Goal: Information Seeking & Learning: Check status

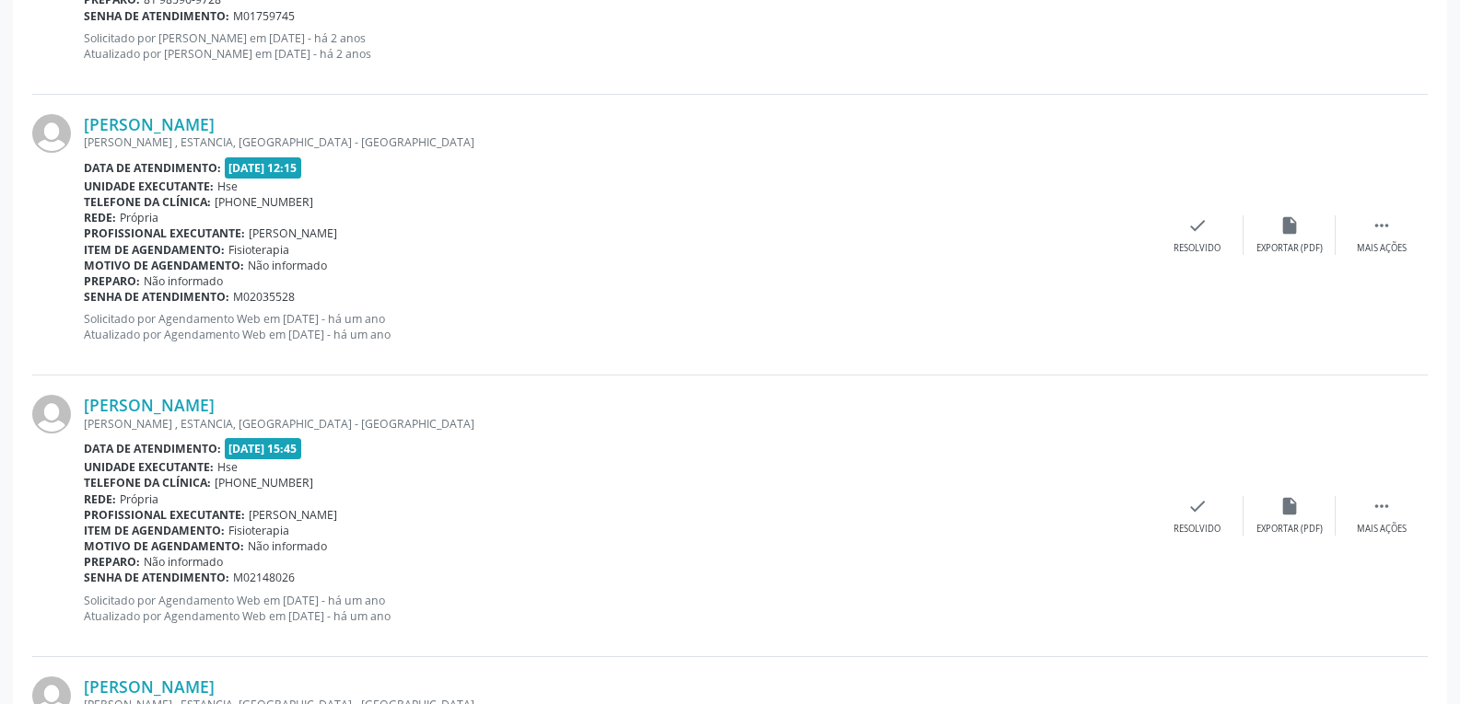
scroll to position [4098, 0]
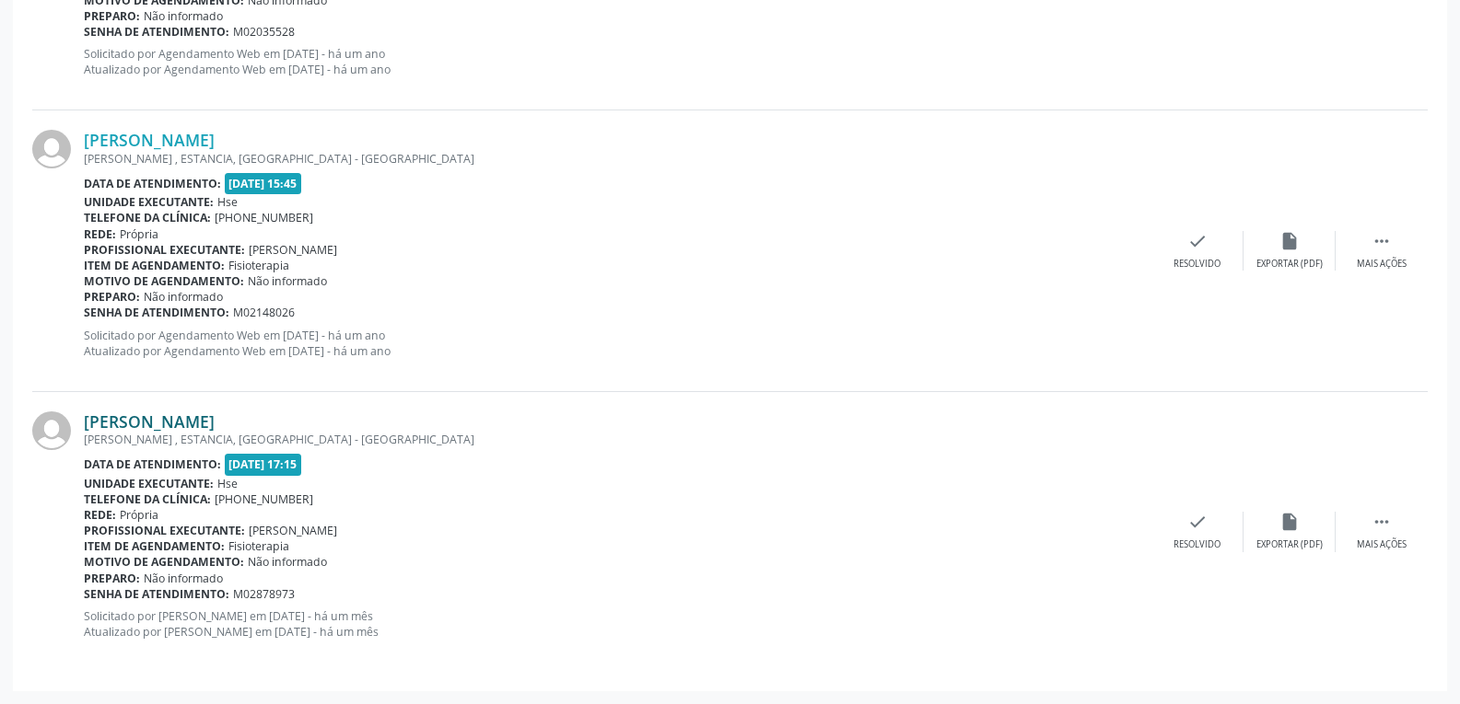
click at [169, 426] on link "[PERSON_NAME]" at bounding box center [149, 422] width 131 height 20
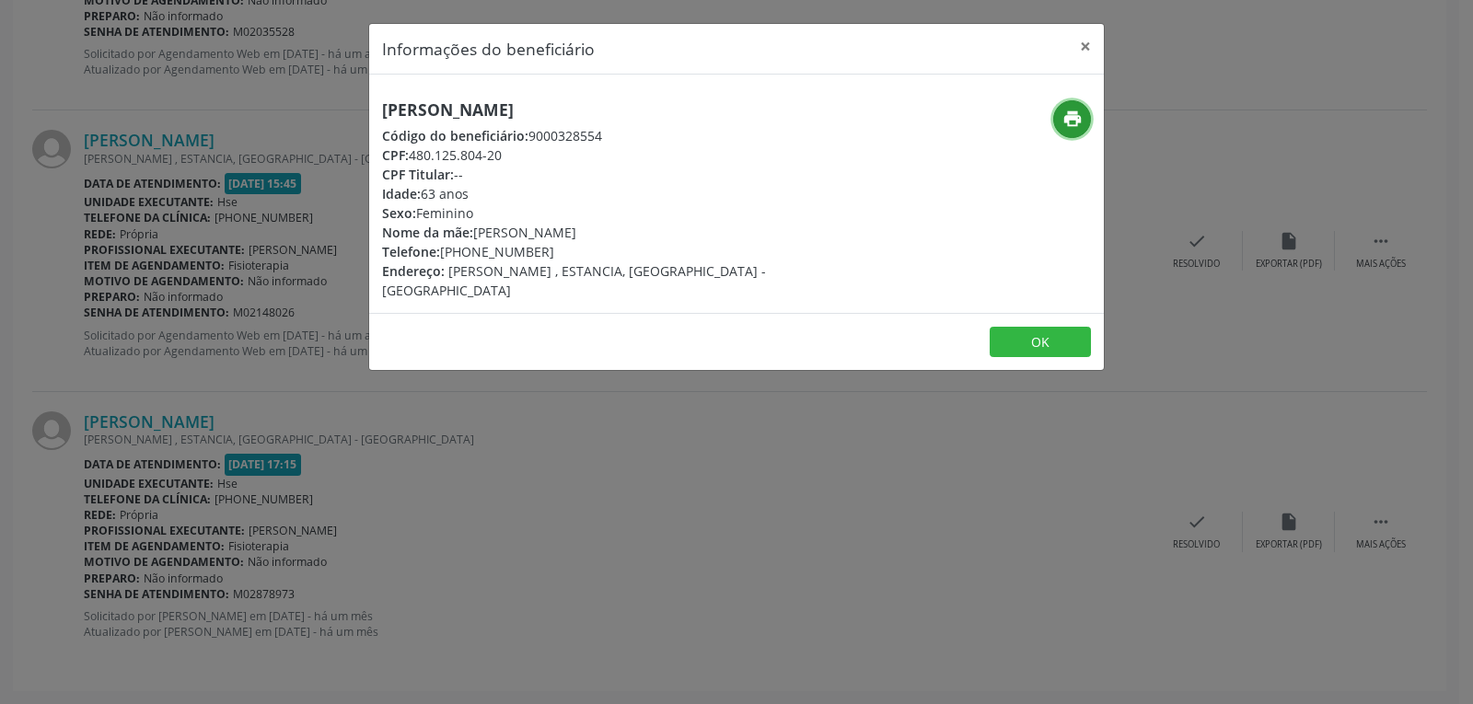
click at [1072, 118] on icon "print" at bounding box center [1073, 119] width 20 height 20
drag, startPoint x: 407, startPoint y: 150, endPoint x: 600, endPoint y: 157, distance: 193.5
click at [600, 157] on div "CPF: 480.125.804-20" at bounding box center [614, 154] width 464 height 19
copy div "480.125.804-20"
drag, startPoint x: 469, startPoint y: 251, endPoint x: 573, endPoint y: 251, distance: 104.1
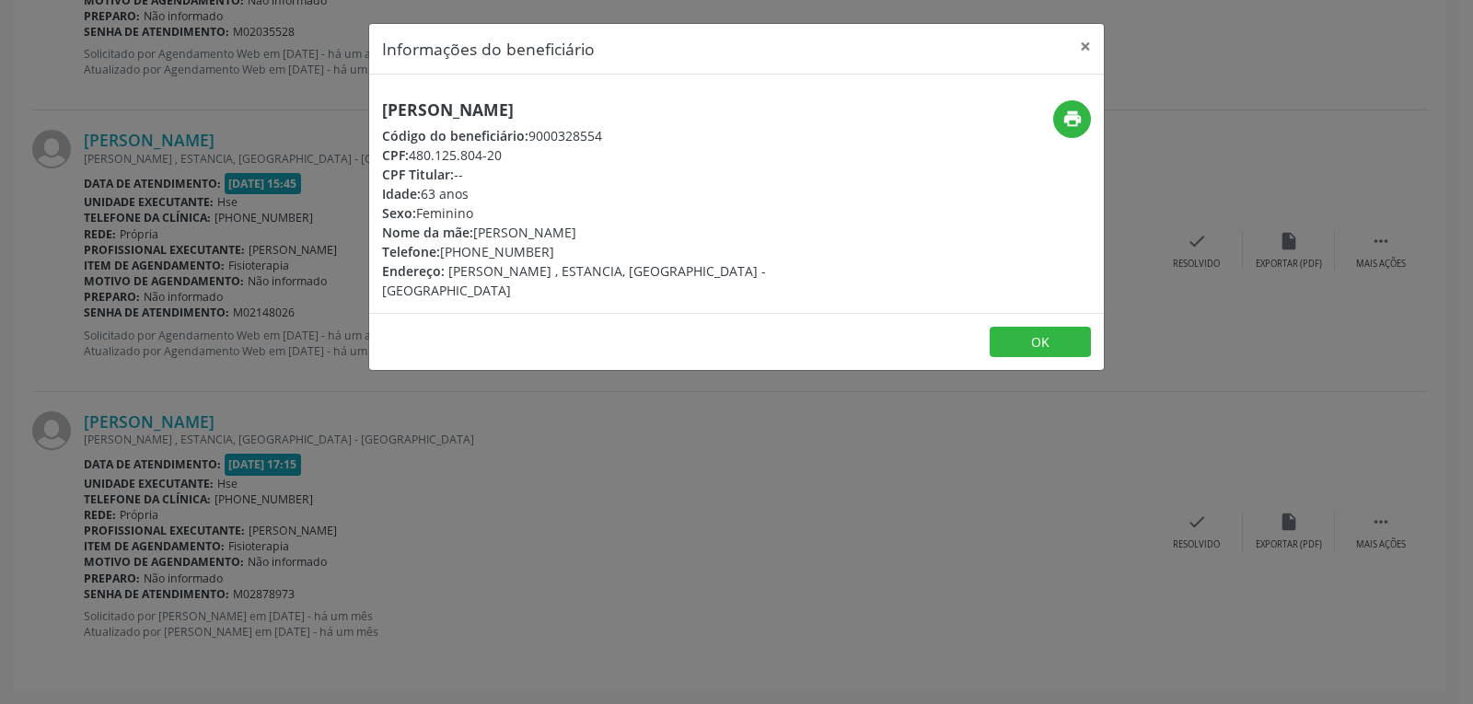
click at [573, 251] on div "Telefone: [PHONE_NUMBER]" at bounding box center [614, 251] width 464 height 19
copy div "98490-7094"
click at [1081, 45] on button "×" at bounding box center [1085, 46] width 37 height 45
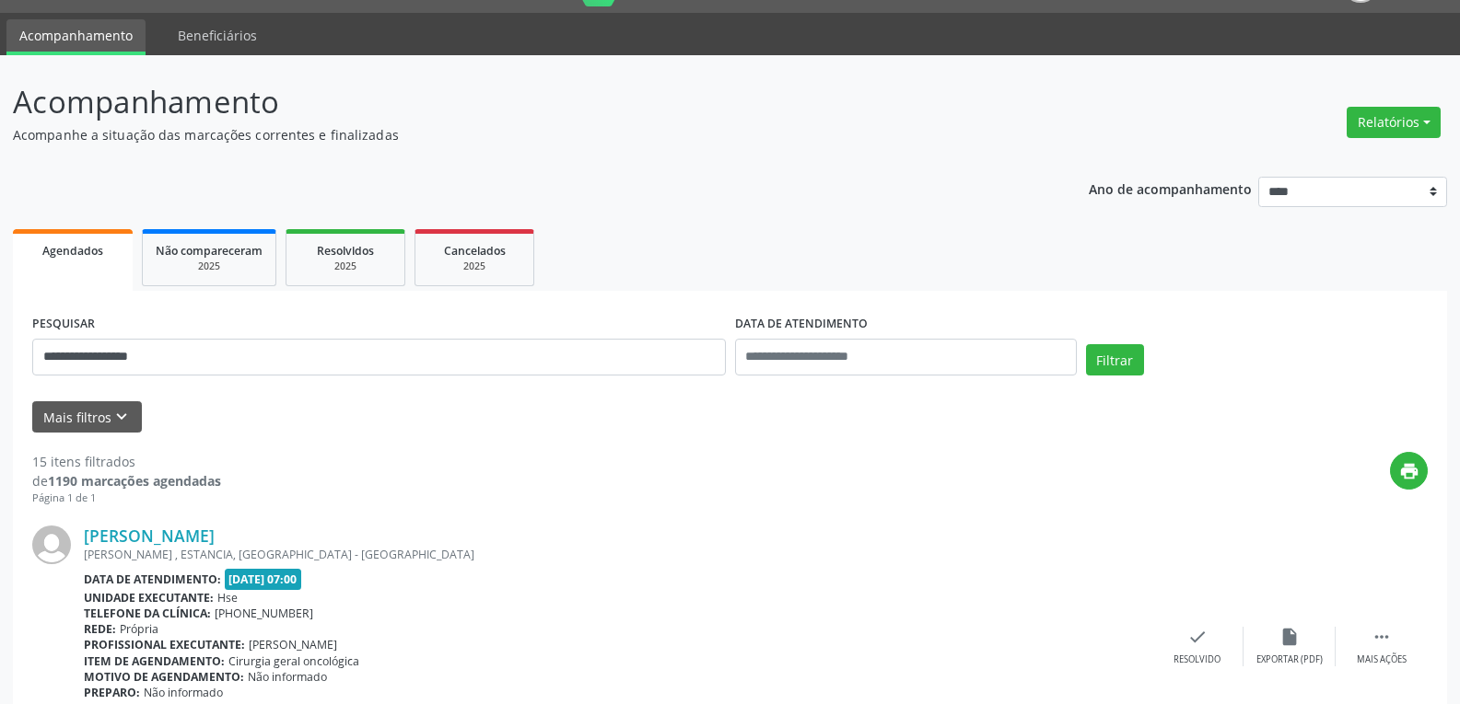
scroll to position [0, 0]
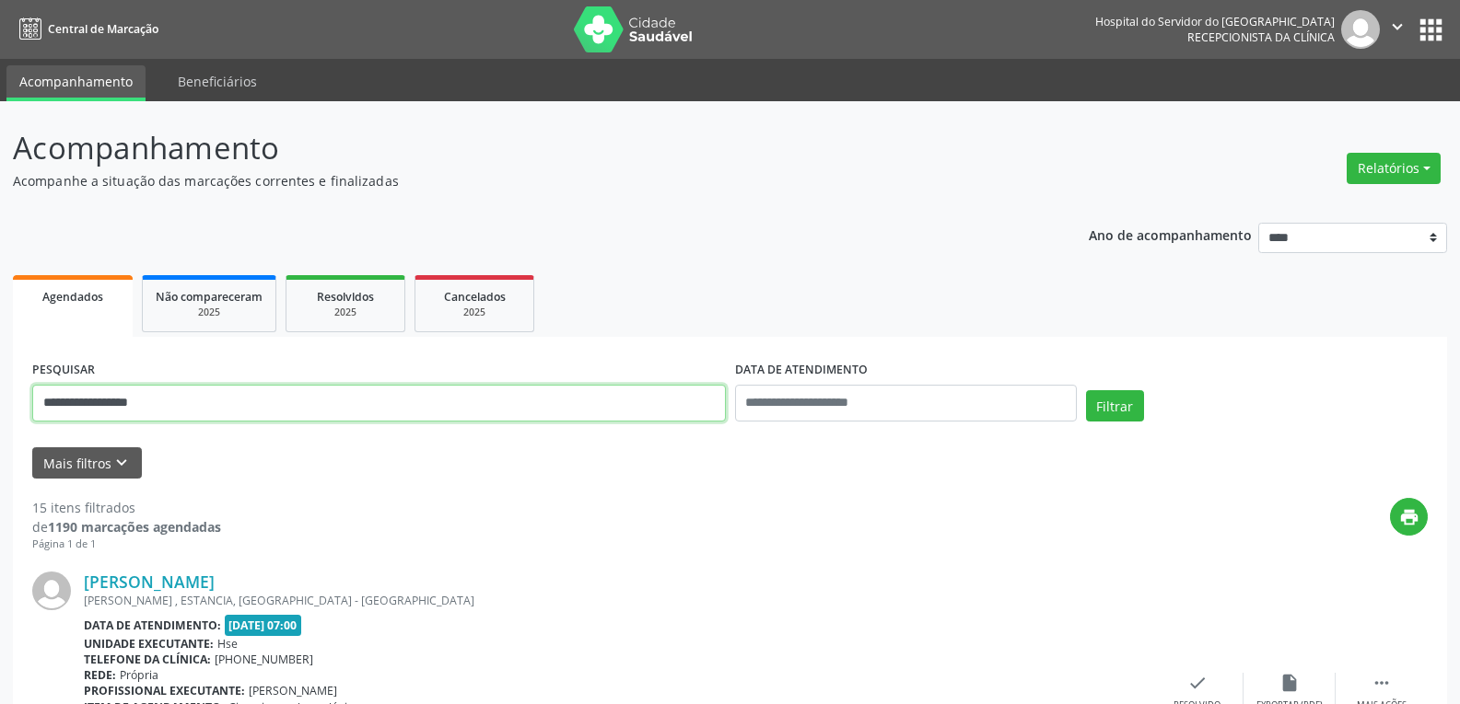
drag, startPoint x: 336, startPoint y: 398, endPoint x: 0, endPoint y: 379, distance: 336.6
click at [285, 407] on input "text" at bounding box center [378, 403] width 693 height 37
paste input "**********"
type input "**********"
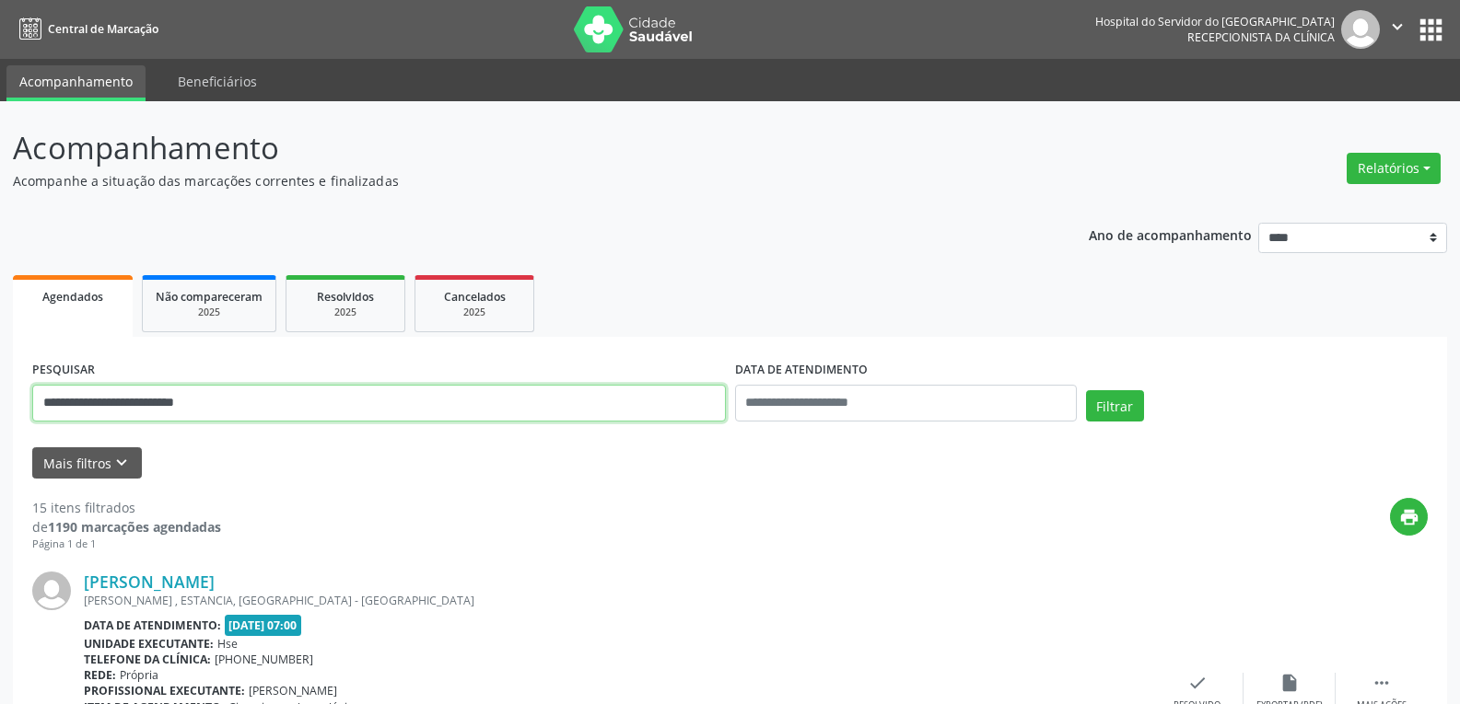
click at [1086, 390] on button "Filtrar" at bounding box center [1115, 405] width 58 height 31
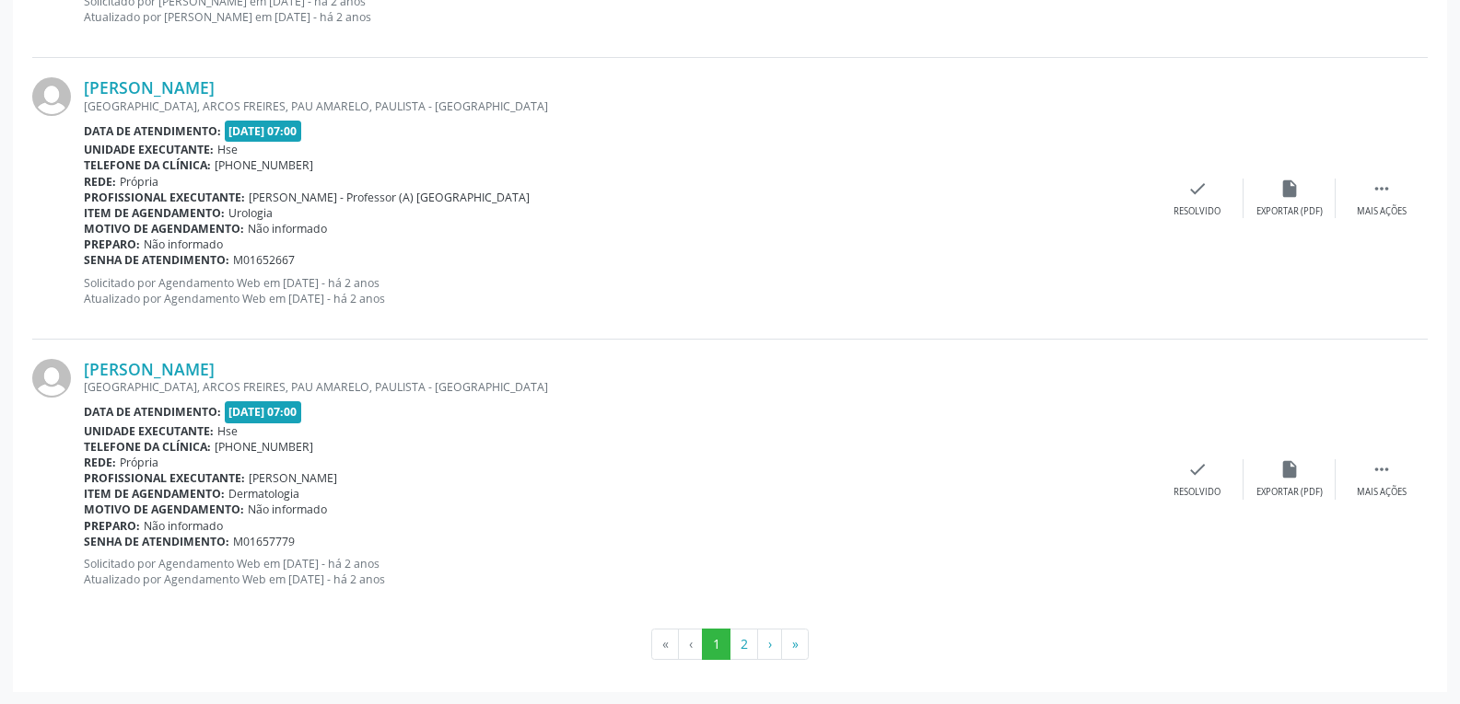
scroll to position [4151, 0]
click at [740, 646] on button "2" at bounding box center [743, 643] width 29 height 31
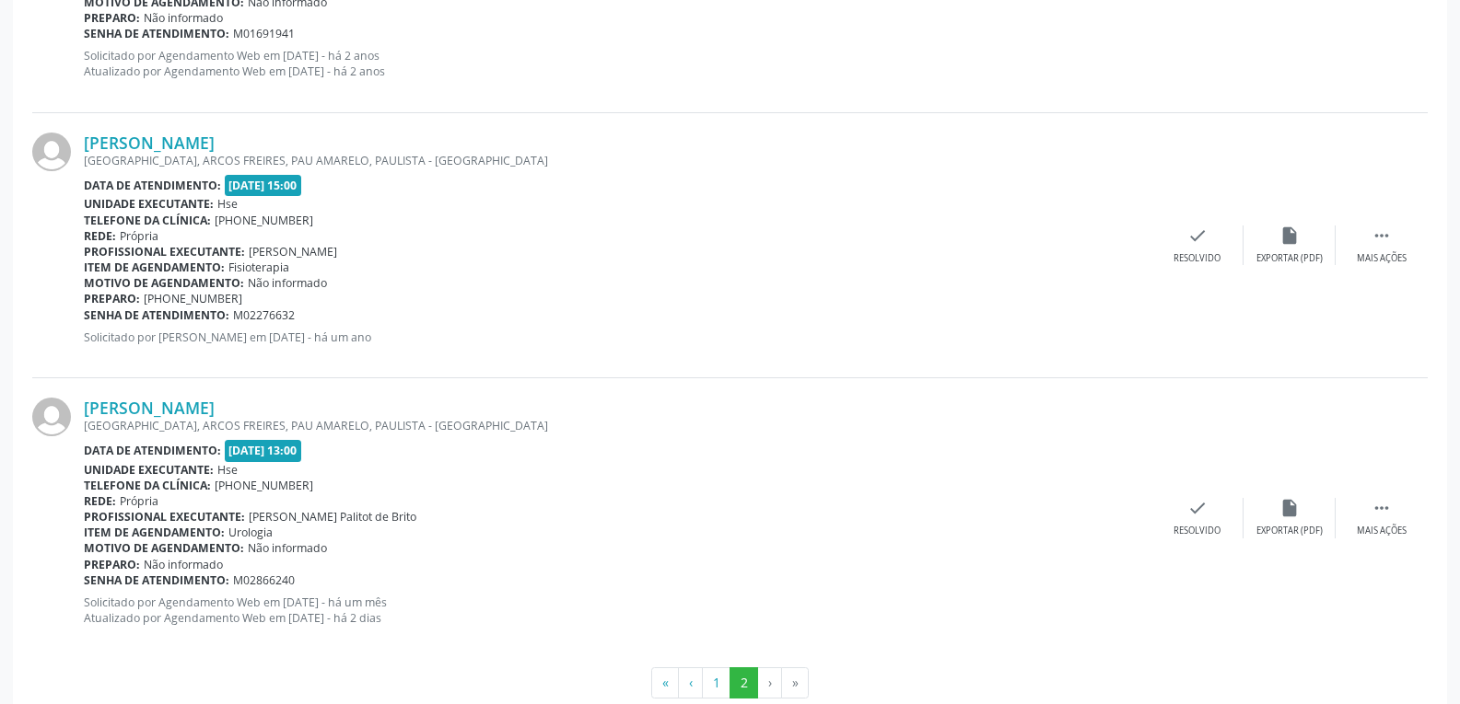
scroll to position [761, 0]
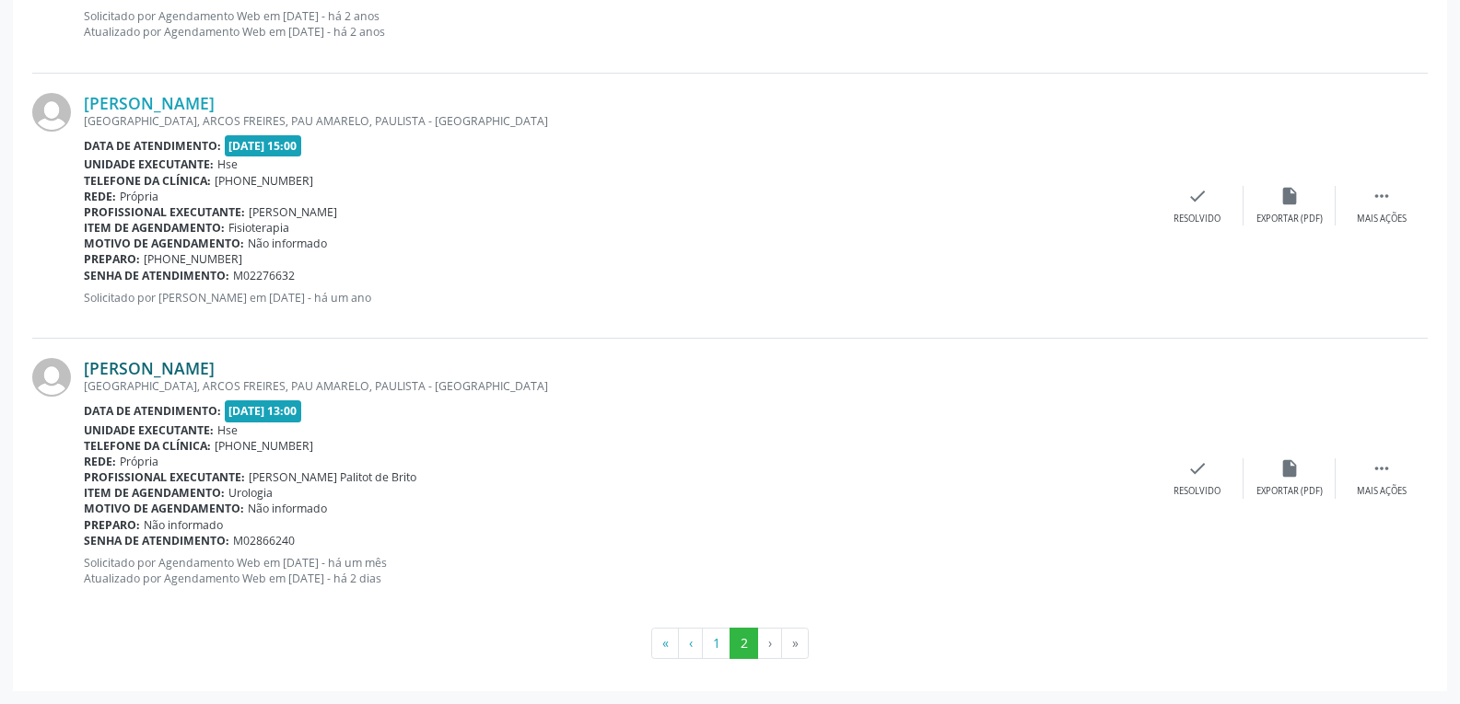
click at [169, 370] on link "[PERSON_NAME]" at bounding box center [149, 368] width 131 height 20
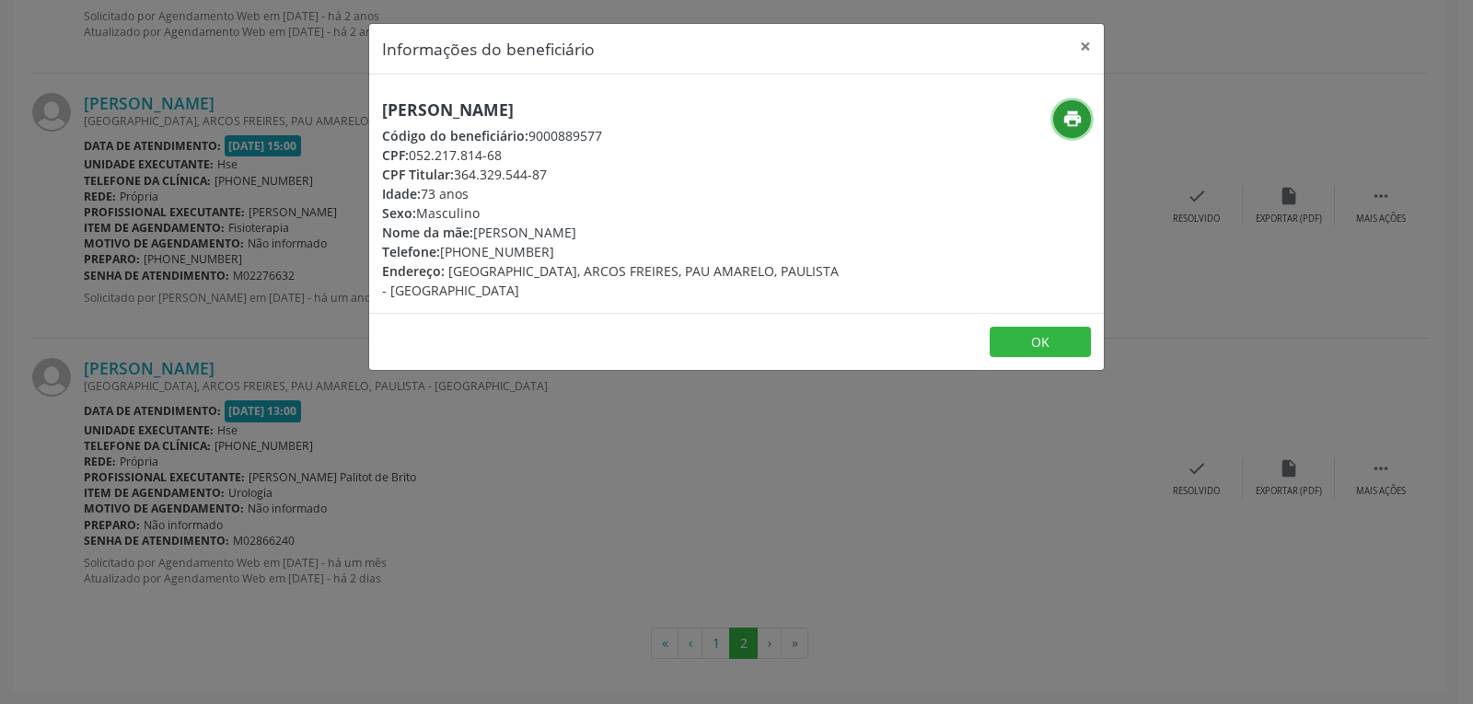
click at [1067, 122] on icon "print" at bounding box center [1073, 119] width 20 height 20
drag, startPoint x: 453, startPoint y: 177, endPoint x: 628, endPoint y: 175, distance: 175.0
click at [628, 175] on div "CPF Titular: 364.329.544-87" at bounding box center [614, 174] width 464 height 19
copy div "364.329.544-87"
drag, startPoint x: 470, startPoint y: 253, endPoint x: 587, endPoint y: 253, distance: 116.9
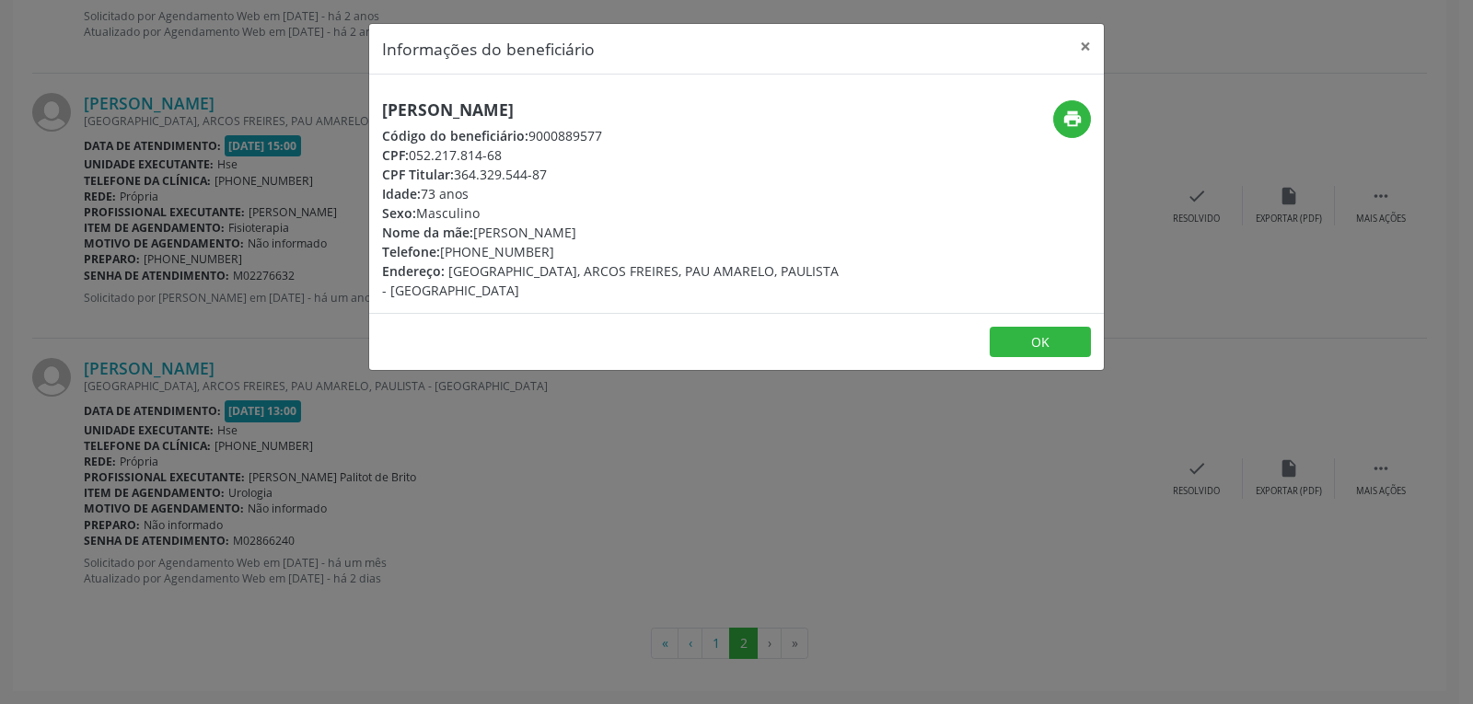
click at [587, 253] on div "Telefone: [PHONE_NUMBER]" at bounding box center [614, 251] width 464 height 19
copy div "99392-9755"
drag, startPoint x: 1086, startPoint y: 45, endPoint x: 1069, endPoint y: 41, distance: 17.2
click at [1086, 45] on button "×" at bounding box center [1085, 46] width 37 height 45
